Goal: Task Accomplishment & Management: Manage account settings

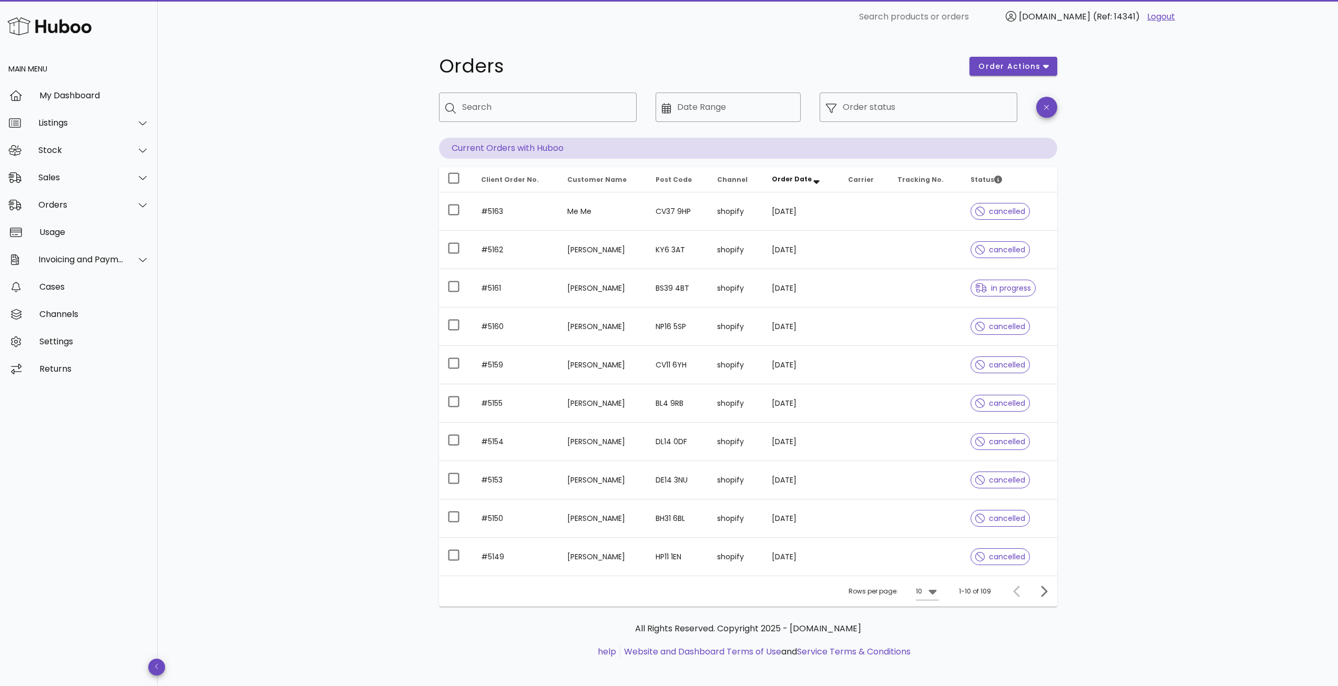
click at [17, 25] on img at bounding box center [49, 26] width 84 height 23
click at [64, 91] on div "My Dashboard" at bounding box center [94, 95] width 110 height 10
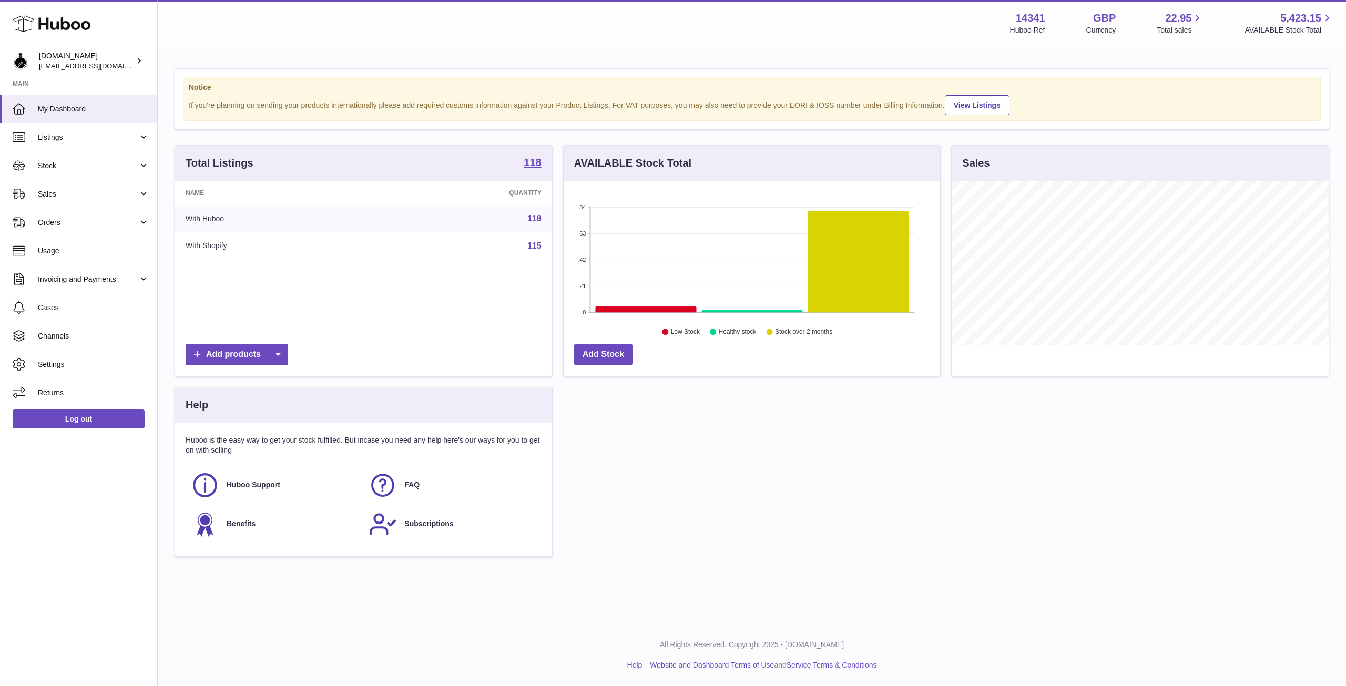
scroll to position [164, 376]
click at [47, 226] on span "Orders" at bounding box center [88, 223] width 100 height 10
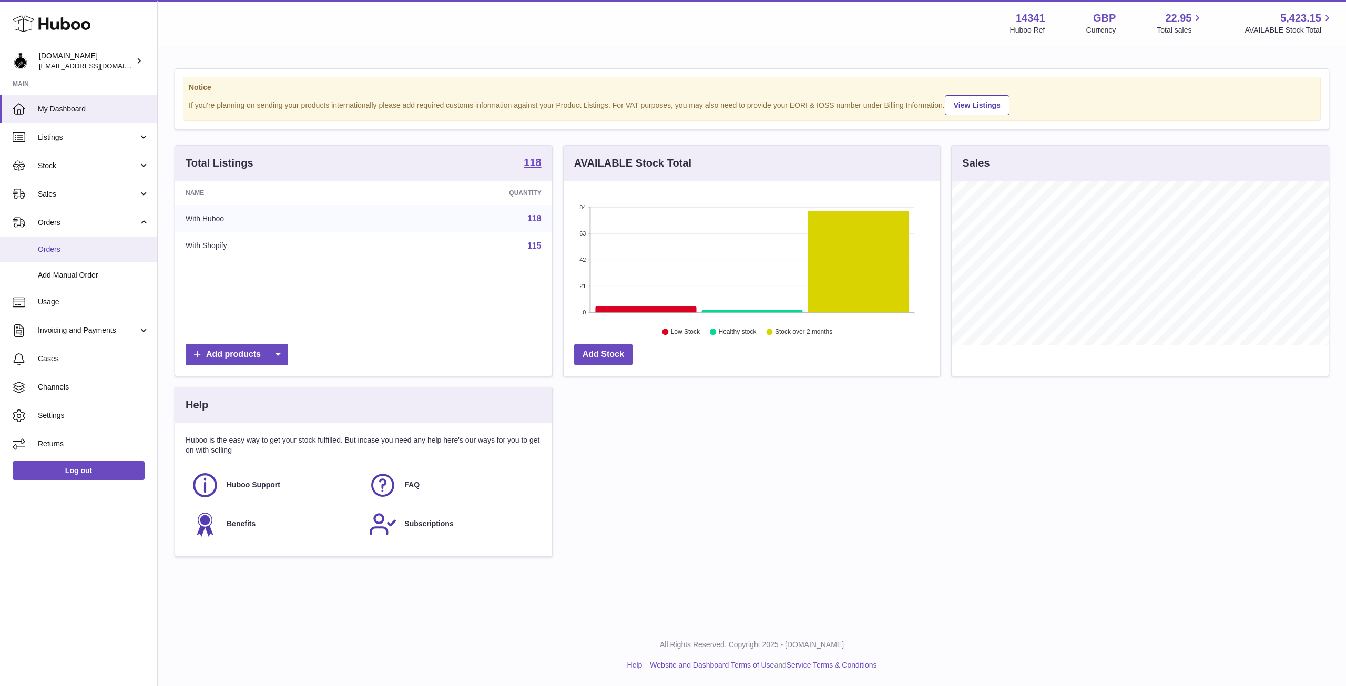
click at [43, 252] on span "Orders" at bounding box center [93, 249] width 111 height 10
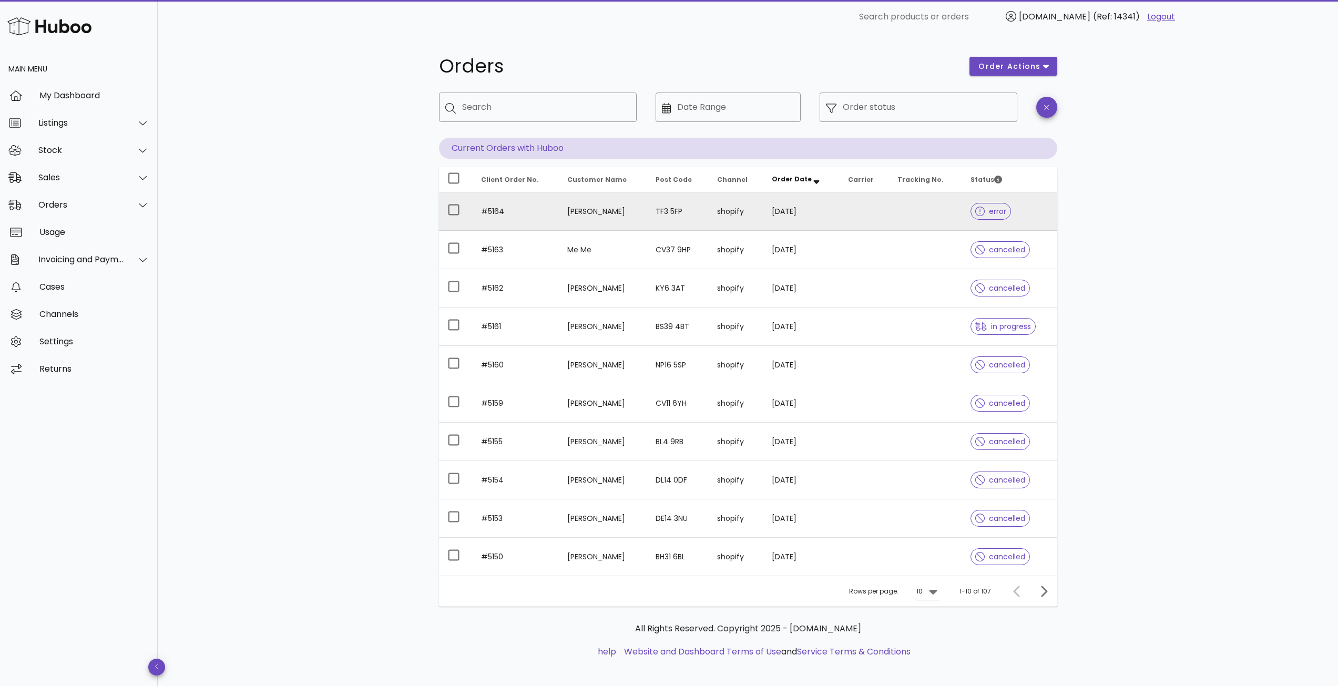
click at [846, 213] on td at bounding box center [864, 211] width 49 height 38
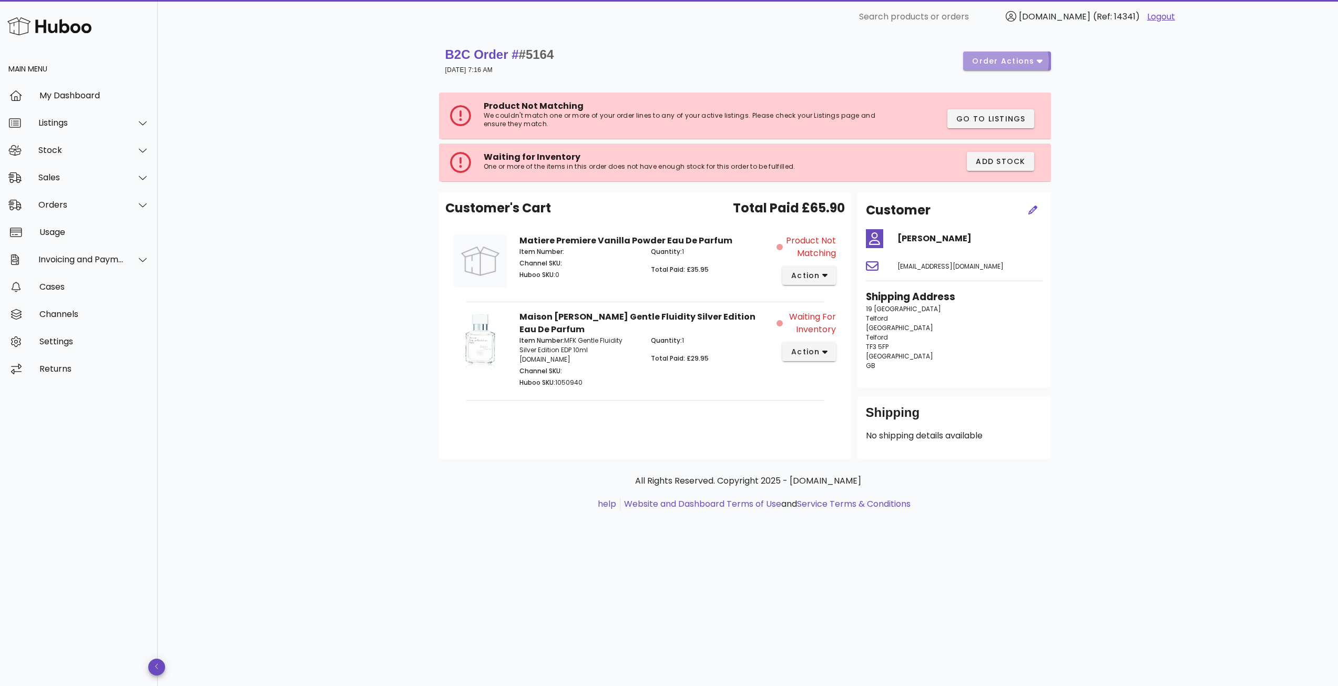
click at [1050, 56] on button "order actions" at bounding box center [1006, 61] width 87 height 19
click at [1014, 130] on div "Cancel" at bounding box center [1020, 123] width 90 height 27
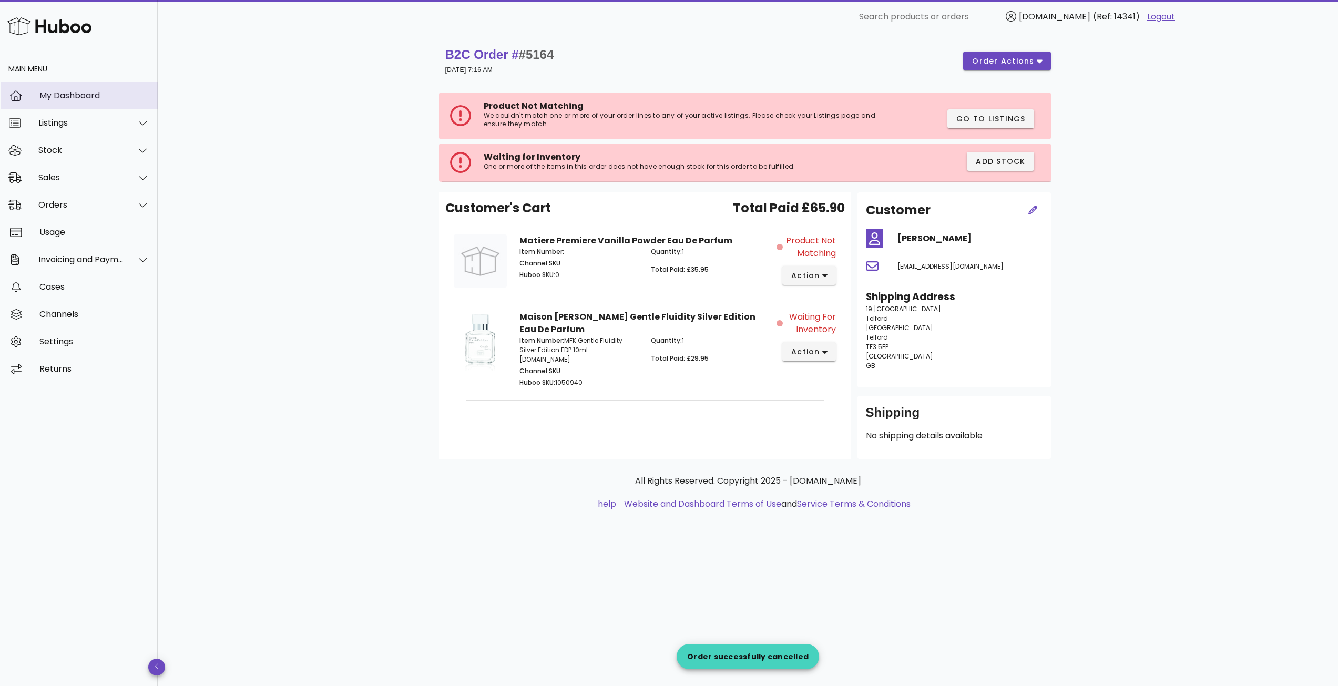
click at [88, 97] on div "My Dashboard" at bounding box center [94, 95] width 110 height 10
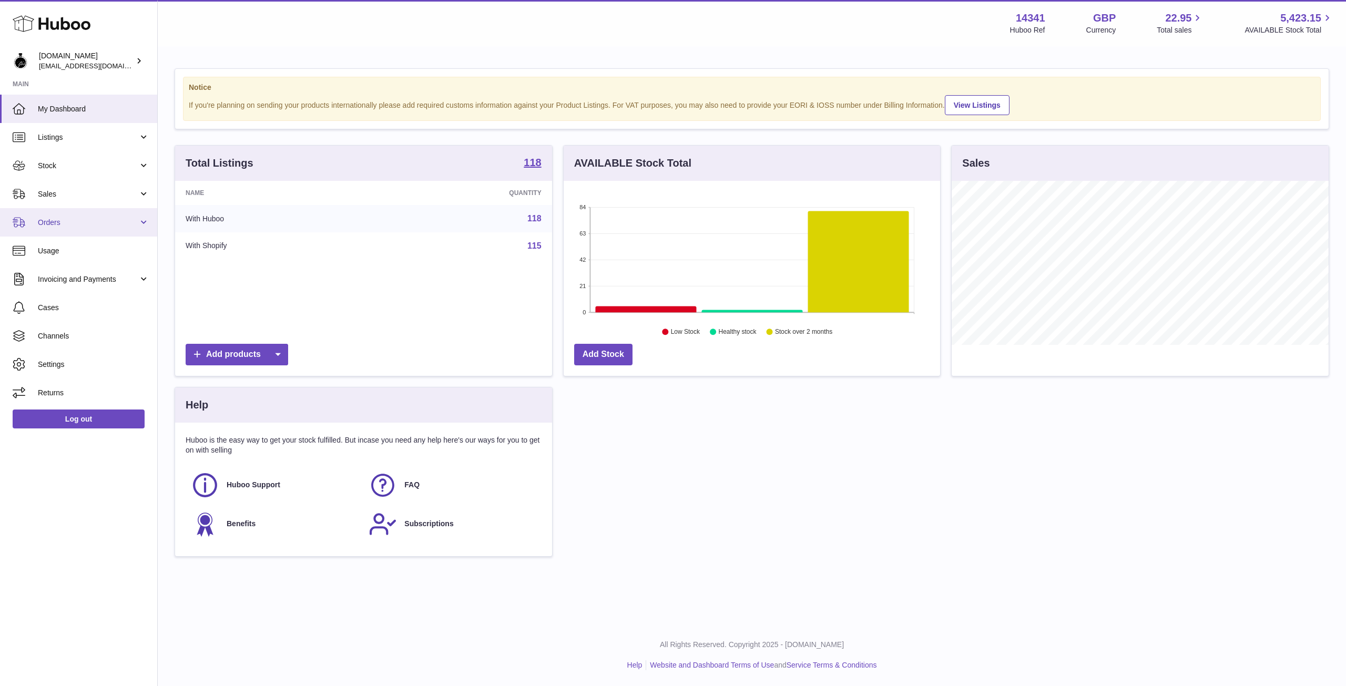
click at [58, 222] on span "Orders" at bounding box center [88, 223] width 100 height 10
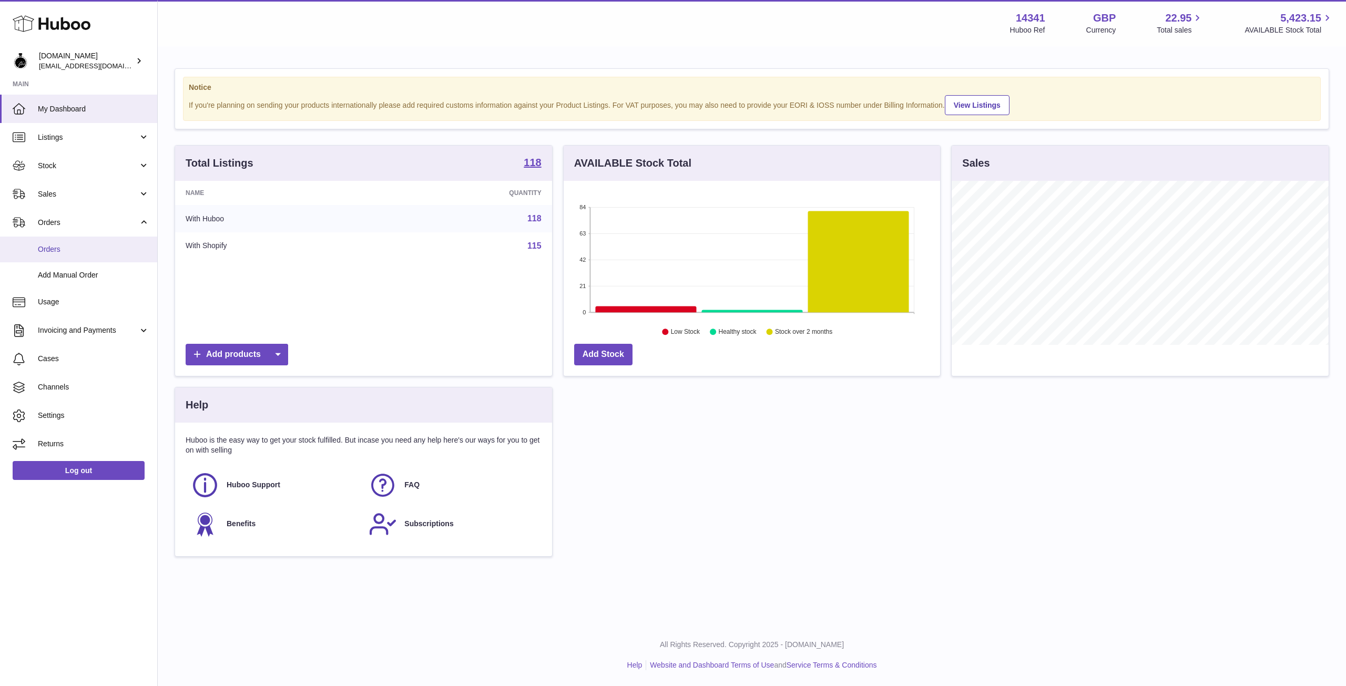
click at [57, 253] on span "Orders" at bounding box center [93, 249] width 111 height 10
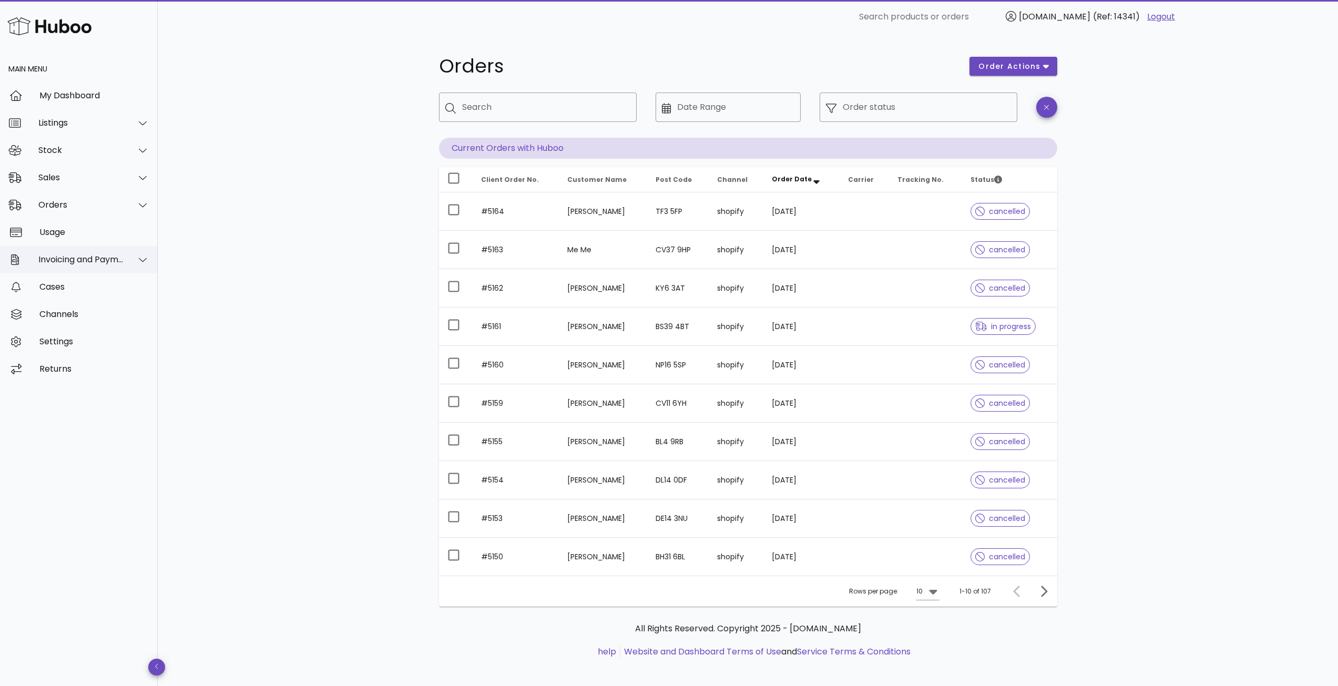
click at [74, 263] on div "Invoicing and Payments" at bounding box center [81, 259] width 86 height 10
click at [48, 288] on div "Billing History" at bounding box center [93, 286] width 111 height 10
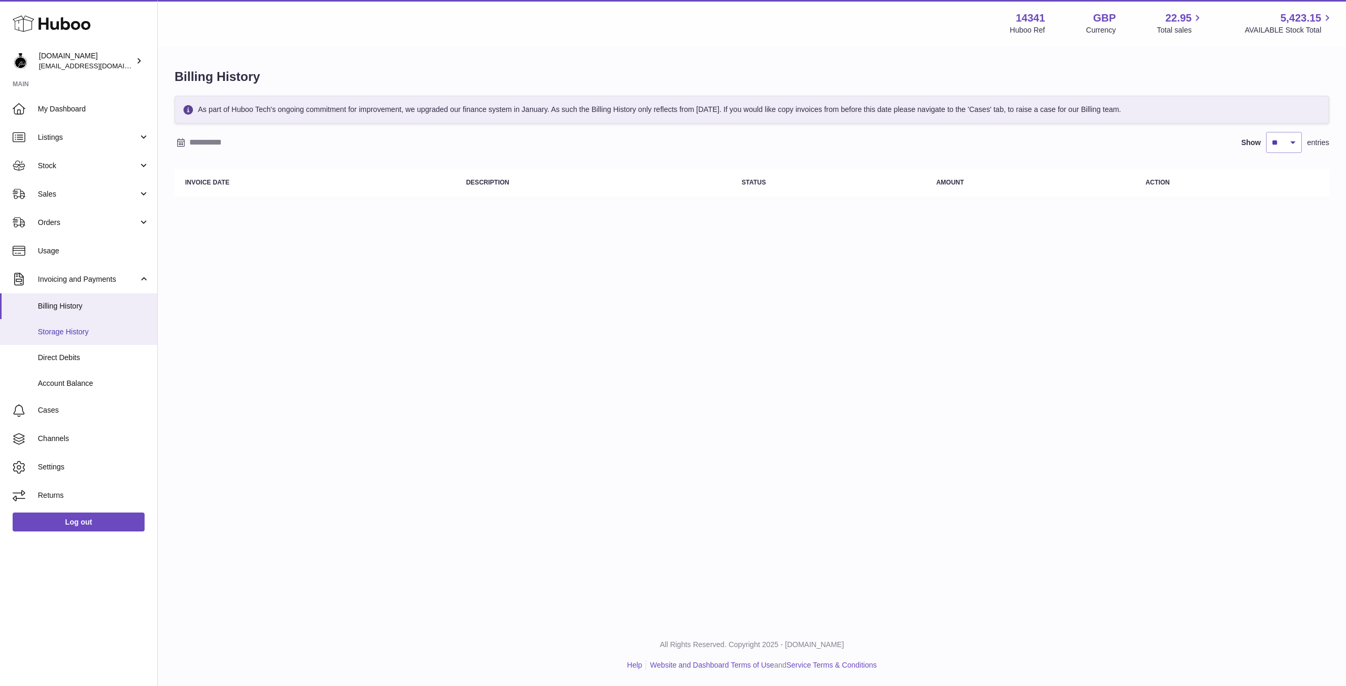
click at [49, 331] on span "Storage History" at bounding box center [93, 332] width 111 height 10
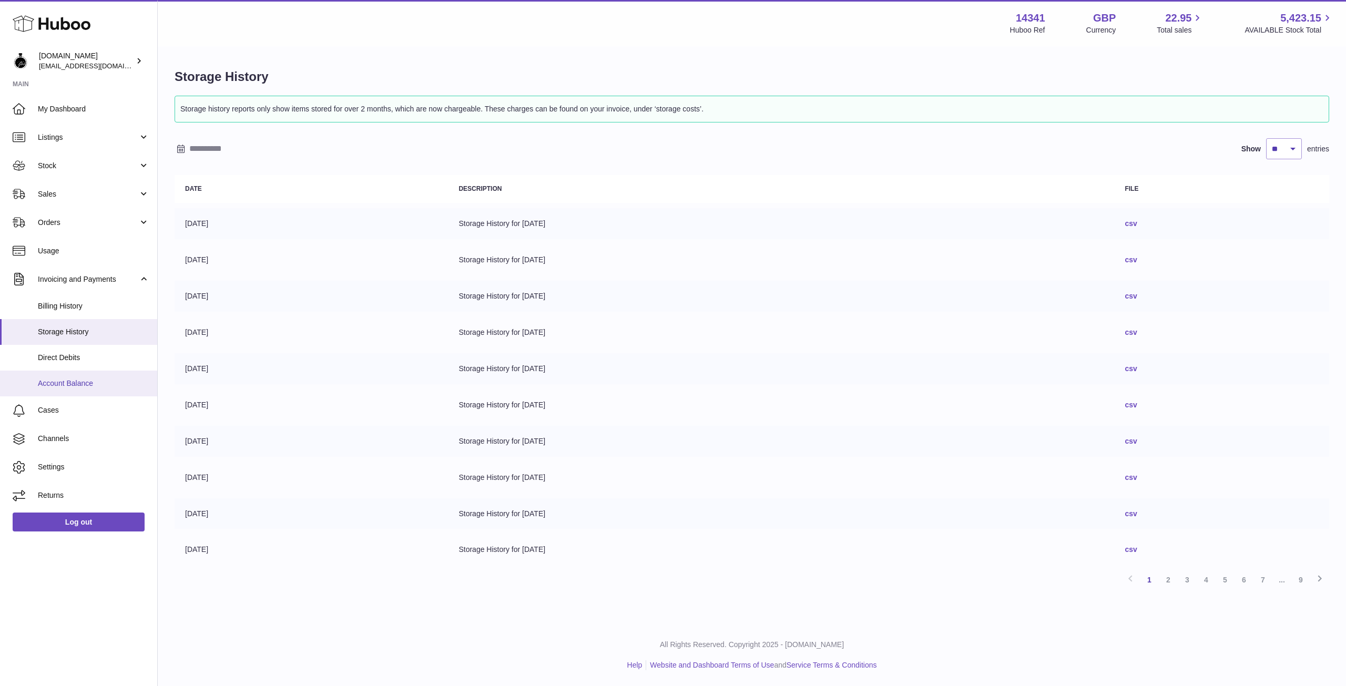
click at [54, 380] on span "Account Balance" at bounding box center [93, 384] width 111 height 10
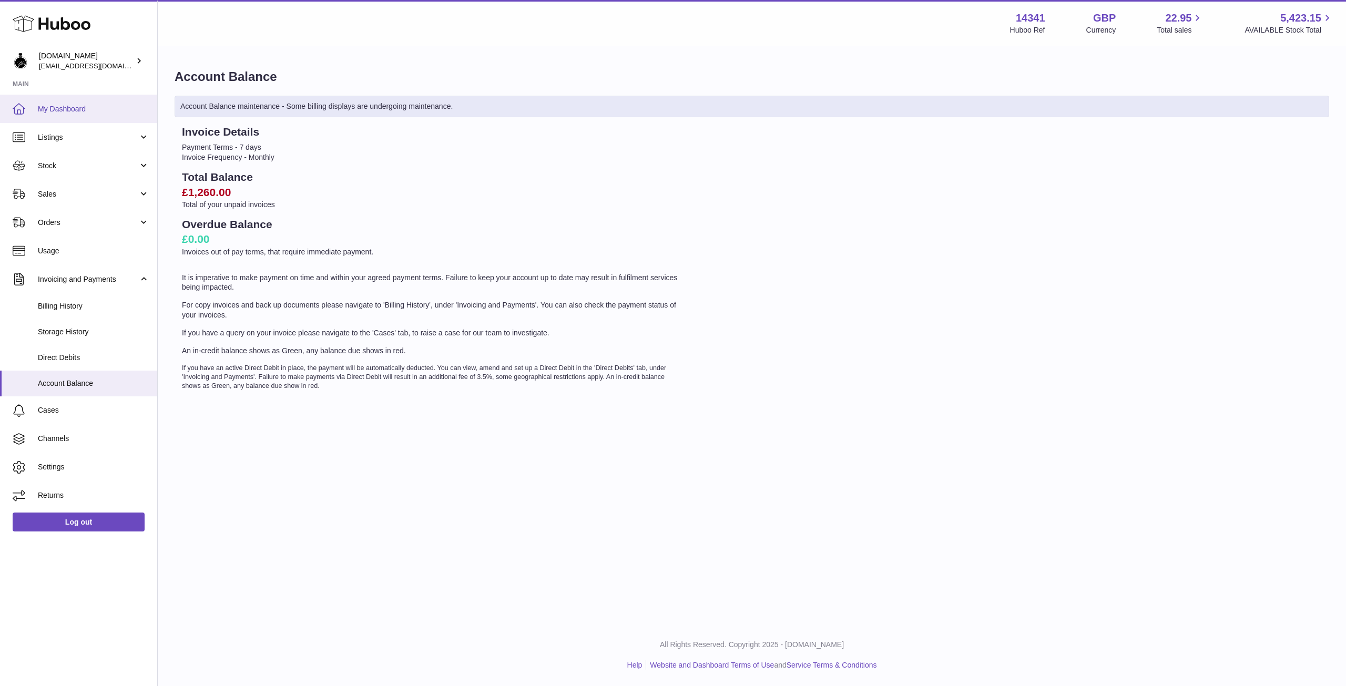
click at [83, 107] on span "My Dashboard" at bounding box center [93, 109] width 111 height 10
